Goal: Information Seeking & Learning: Learn about a topic

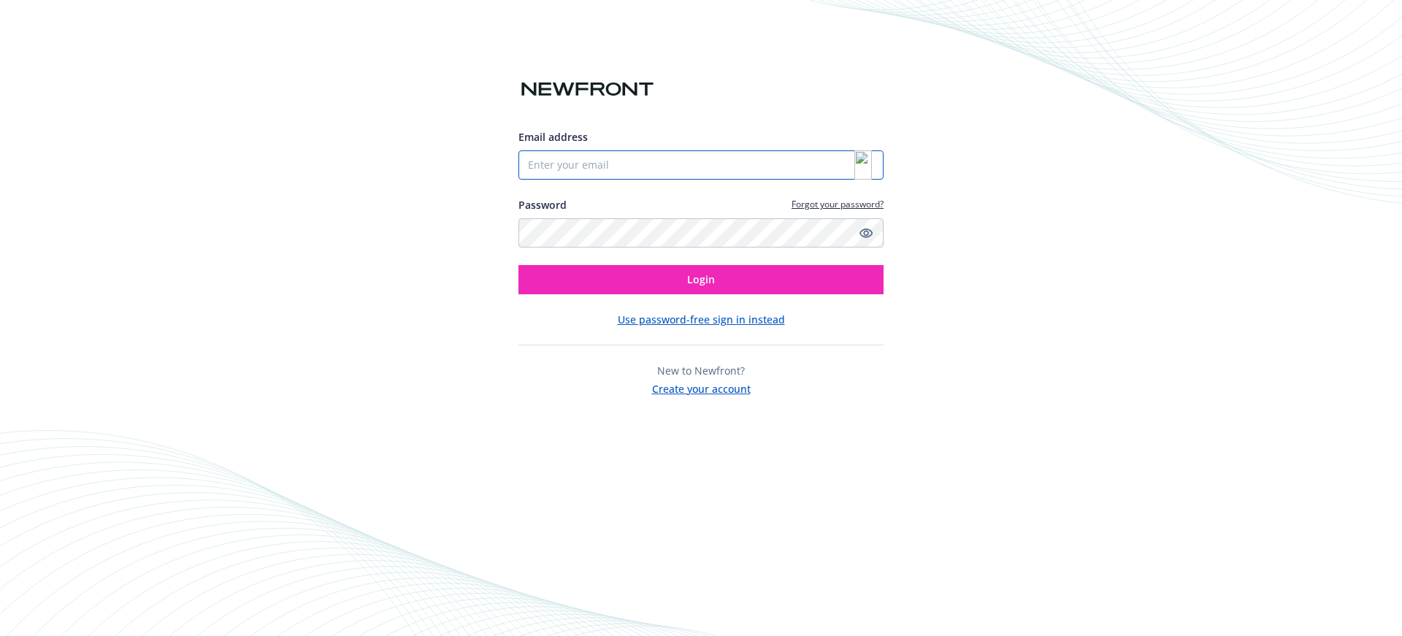
click at [829, 162] on input "Email address" at bounding box center [700, 164] width 365 height 29
click at [858, 164] on img at bounding box center [863, 164] width 18 height 29
click at [859, 167] on img at bounding box center [863, 164] width 18 height 29
click at [860, 161] on img at bounding box center [863, 164] width 18 height 29
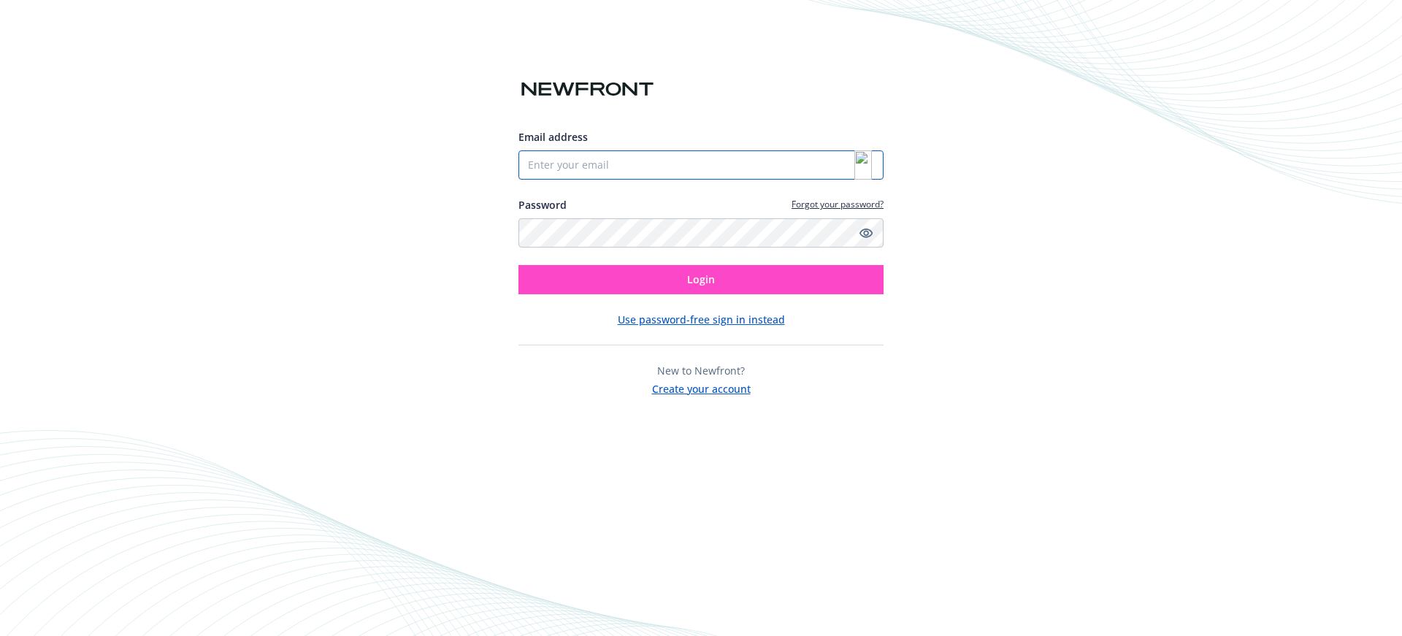
type input "[PERSON_NAME][EMAIL_ADDRESS][PERSON_NAME][DOMAIN_NAME]"
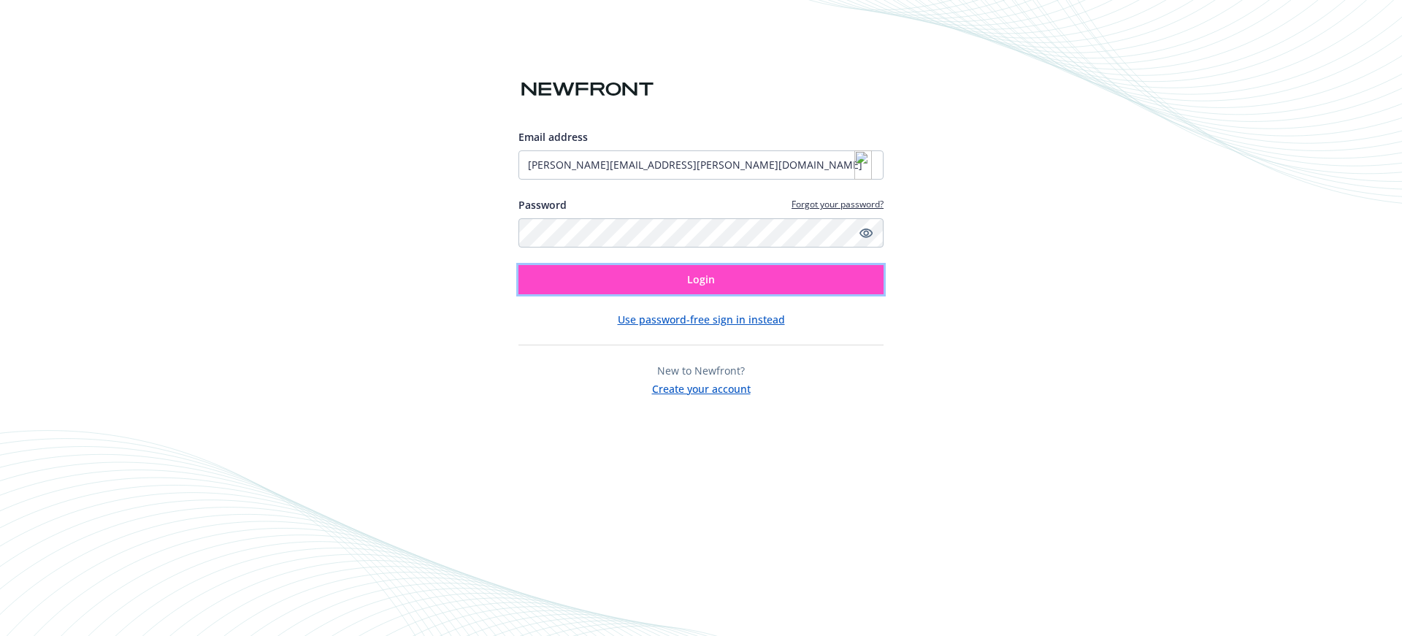
click at [724, 271] on button "Login" at bounding box center [700, 279] width 365 height 29
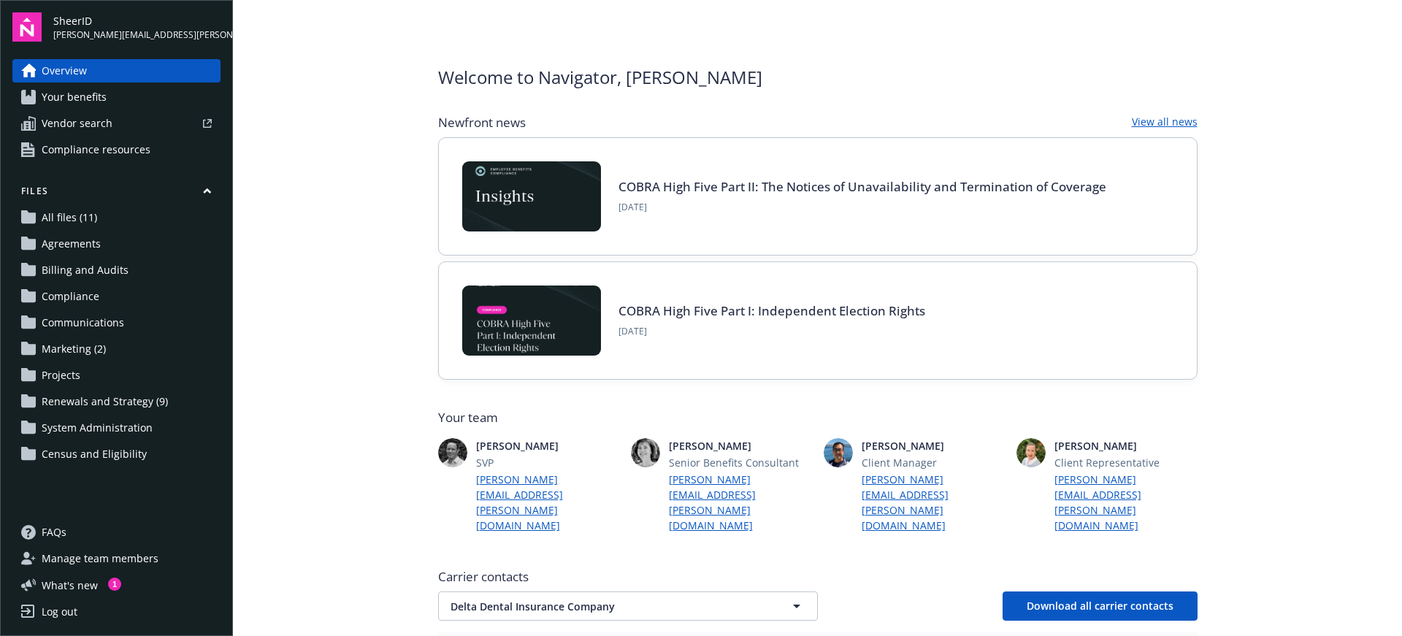
click at [103, 149] on span "Compliance resources" at bounding box center [96, 149] width 109 height 23
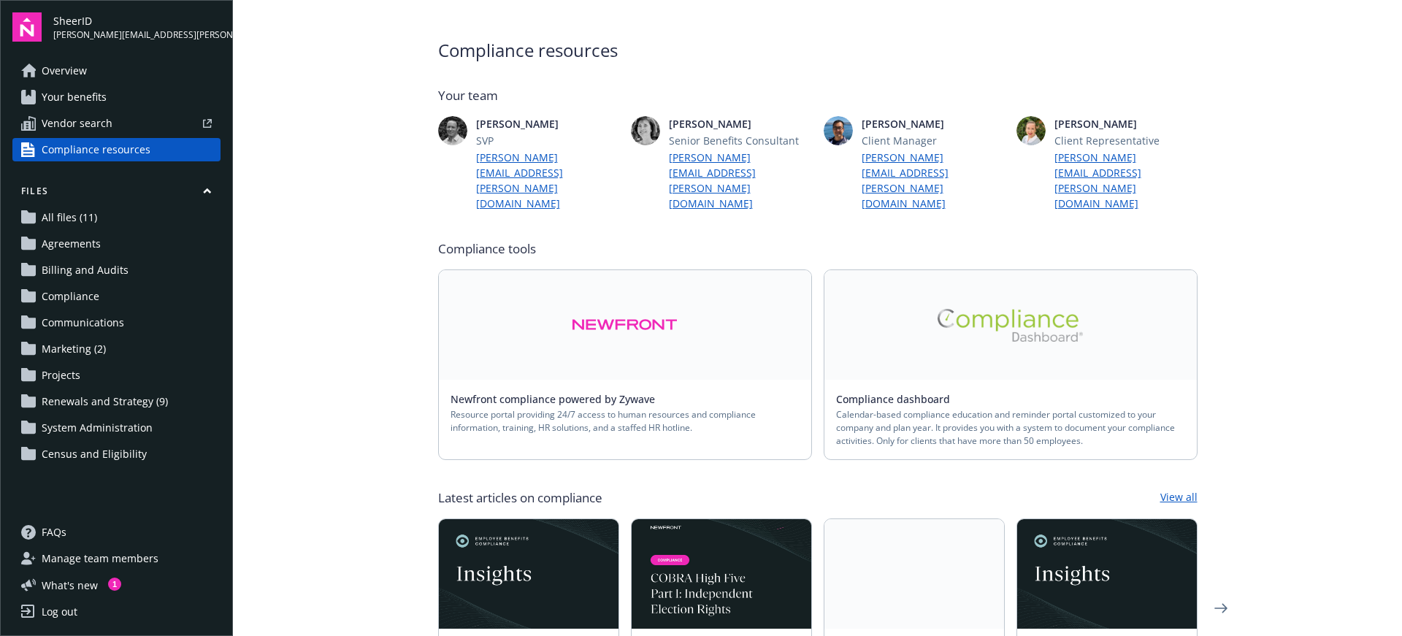
scroll to position [31, 0]
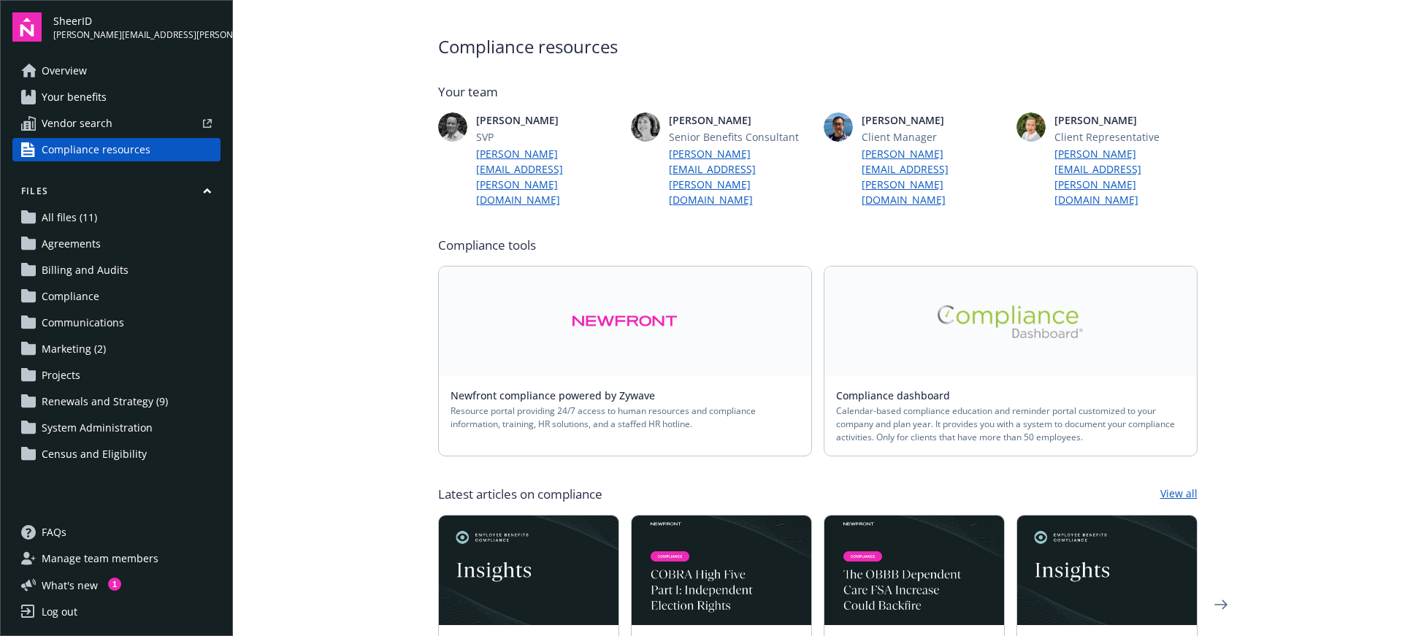
click at [926, 376] on div "Compliance dashboard Calendar-based compliance education and reminder portal cu…" at bounding box center [1010, 416] width 372 height 80
click at [952, 298] on link at bounding box center [1010, 321] width 372 height 110
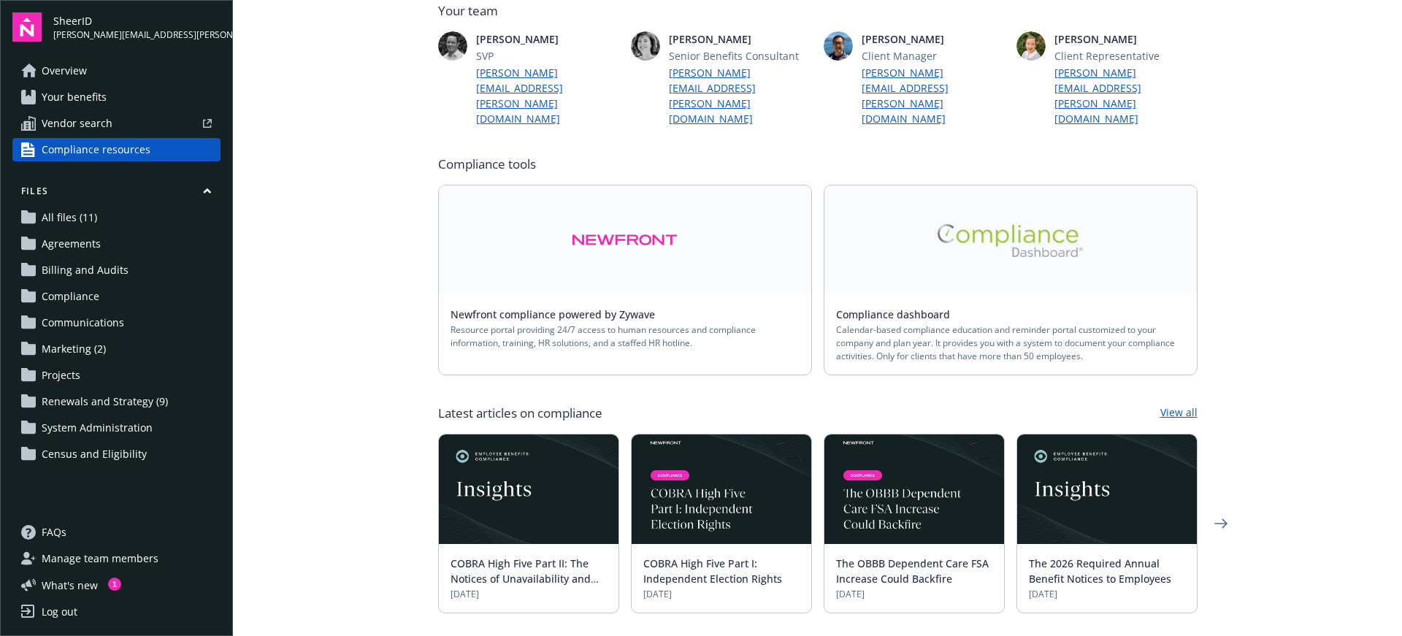
scroll to position [118, 0]
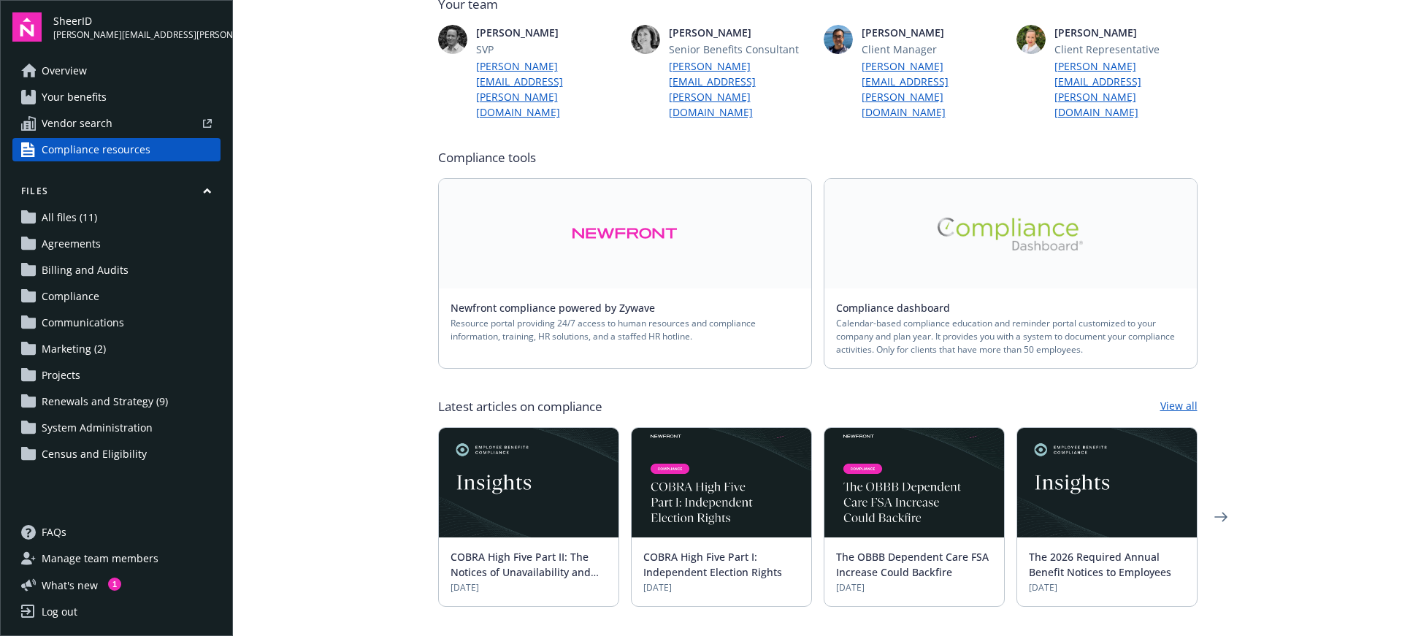
click at [128, 122] on div at bounding box center [164, 123] width 93 height 9
click at [110, 69] on link "Overview" at bounding box center [116, 70] width 208 height 23
